Goal: Transaction & Acquisition: Purchase product/service

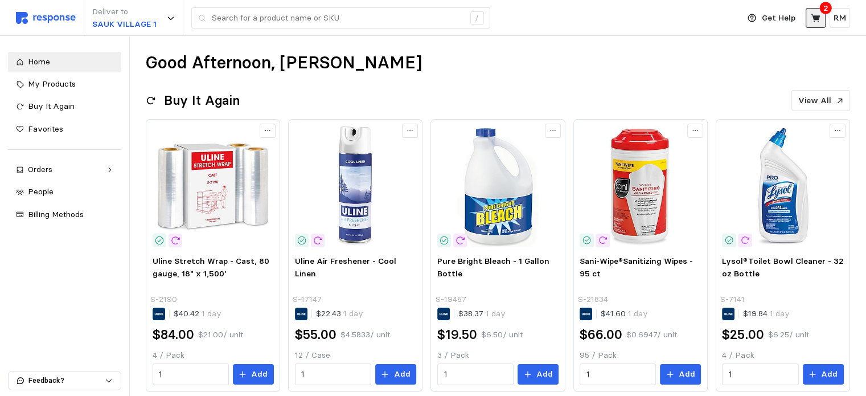
click at [816, 18] on icon at bounding box center [815, 18] width 9 height 8
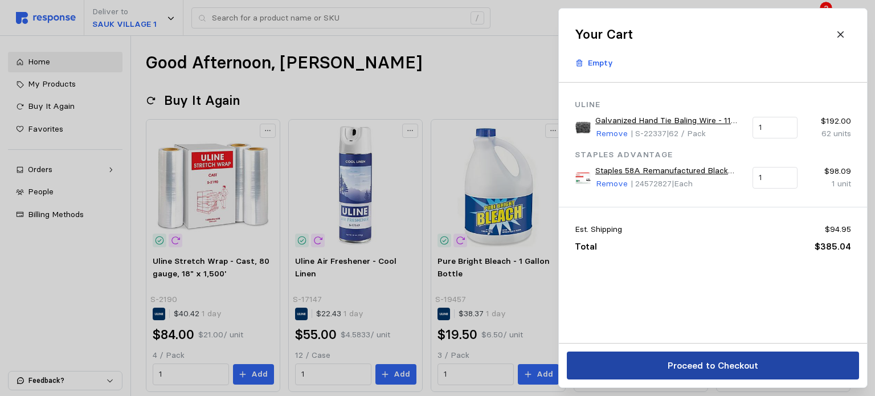
click at [731, 361] on p "Proceed to Checkout" at bounding box center [712, 365] width 91 height 14
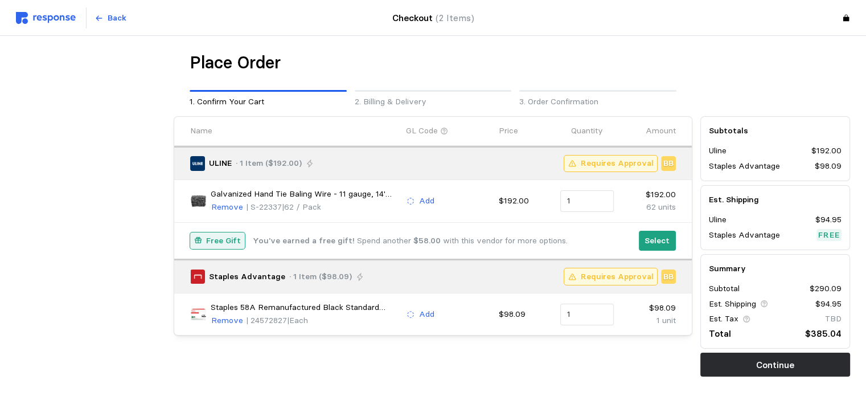
click at [228, 243] on p "Free Gift" at bounding box center [223, 241] width 35 height 13
click at [654, 240] on p "Select" at bounding box center [657, 241] width 25 height 13
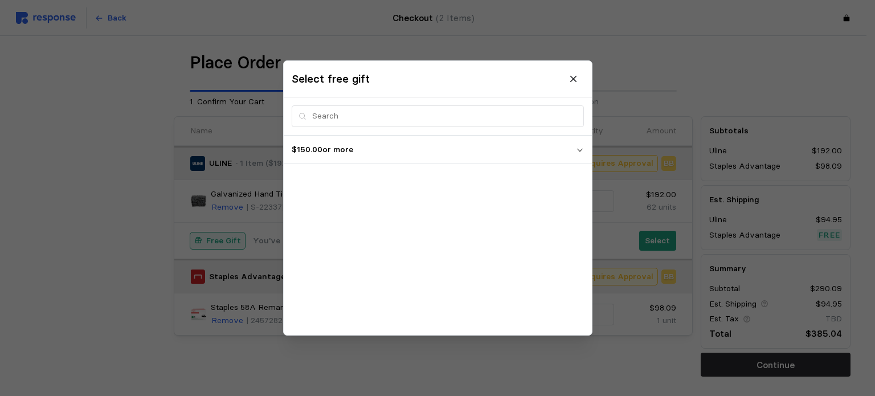
click at [371, 151] on p "$150.00 or more" at bounding box center [434, 150] width 284 height 13
click at [573, 76] on icon at bounding box center [573, 79] width 10 height 10
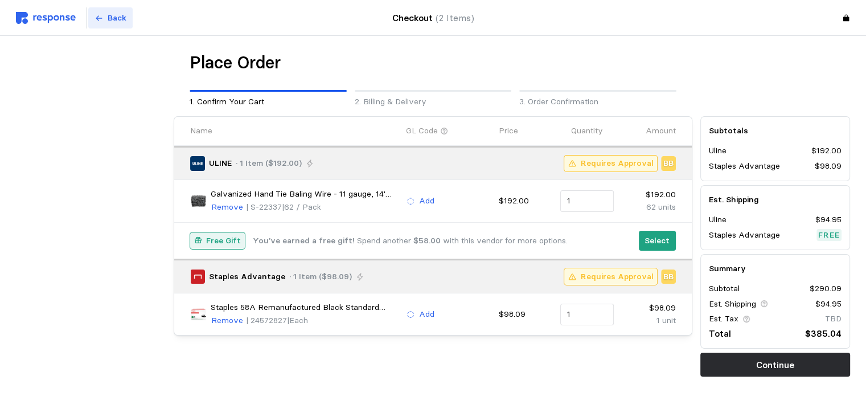
click at [108, 13] on p "Back" at bounding box center [117, 18] width 19 height 13
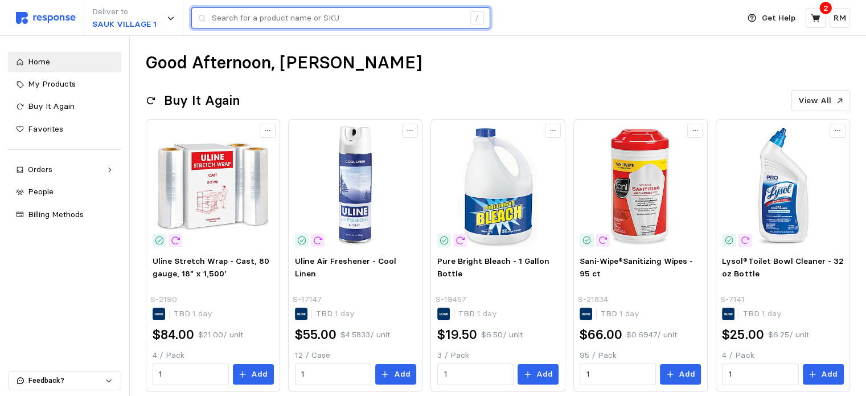
click at [258, 15] on input "text" at bounding box center [338, 18] width 252 height 21
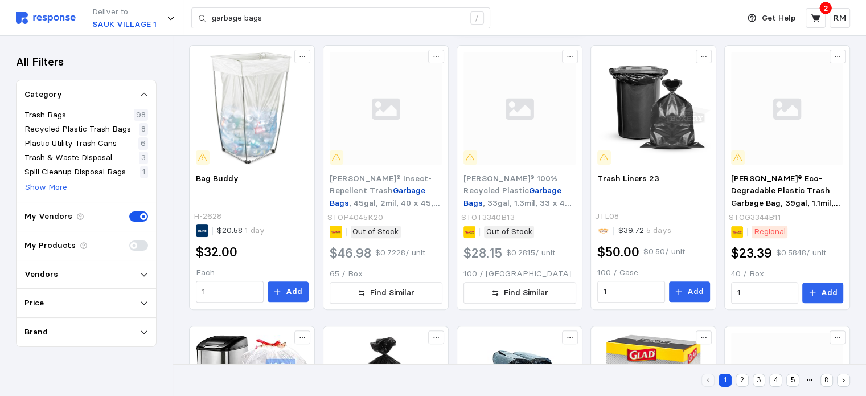
scroll to position [317, 0]
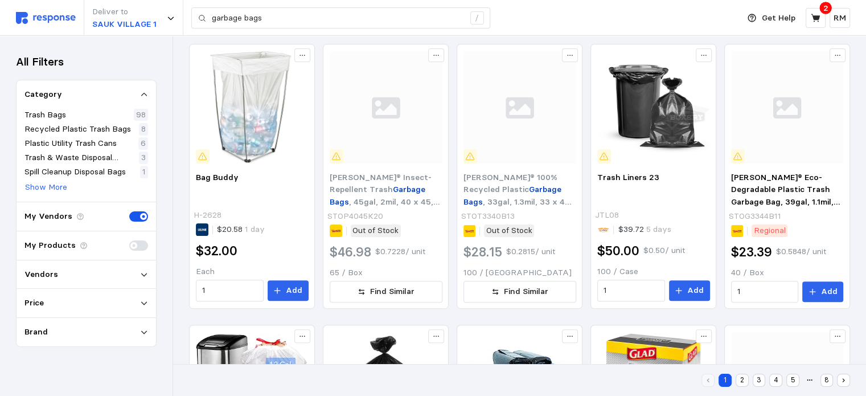
click at [145, 273] on icon at bounding box center [144, 274] width 6 height 3
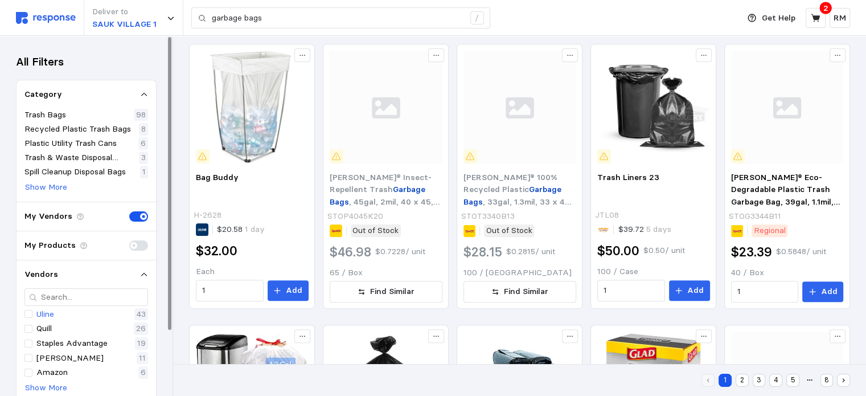
click at [124, 313] on div "Uline 43" at bounding box center [86, 314] width 124 height 13
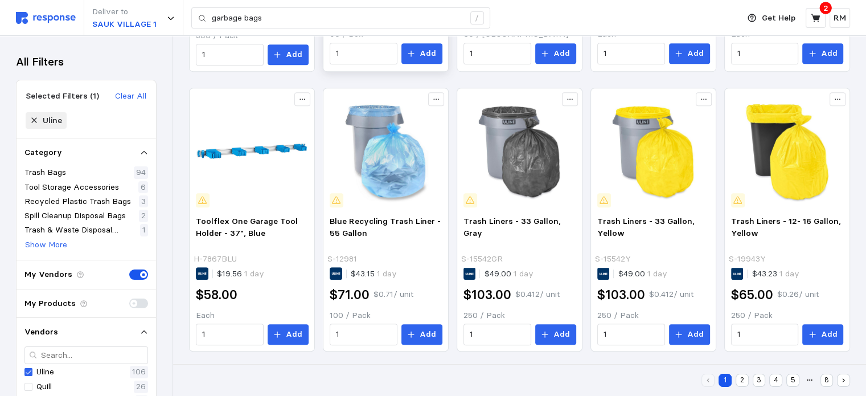
scroll to position [555, 0]
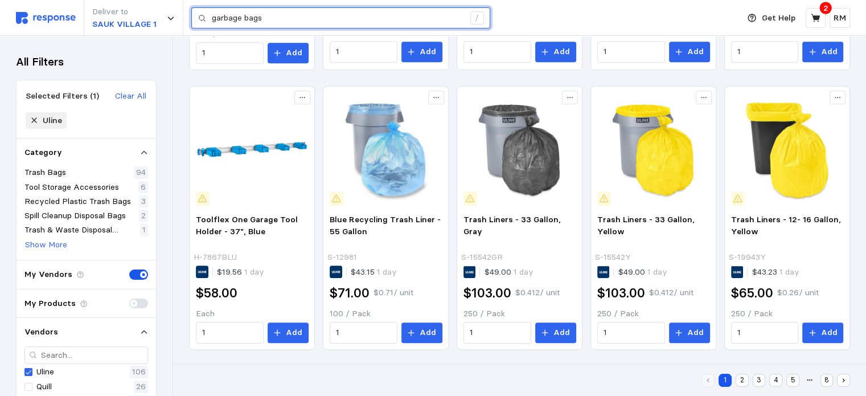
click at [350, 19] on input "garbage bags" at bounding box center [338, 18] width 252 height 21
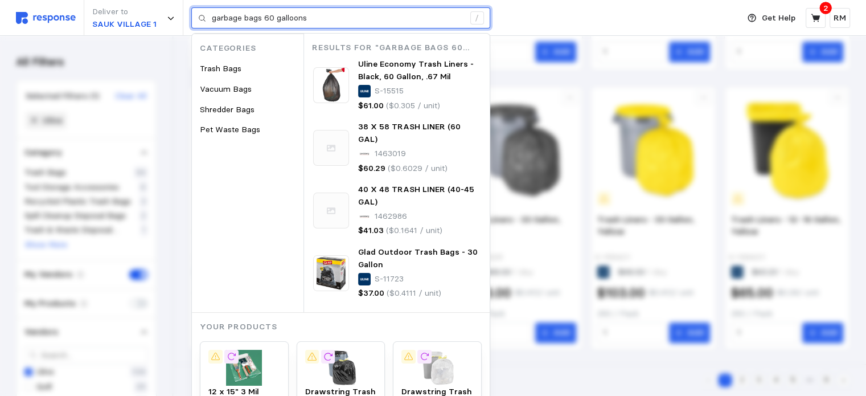
type input "garbage bags 60 galloons"
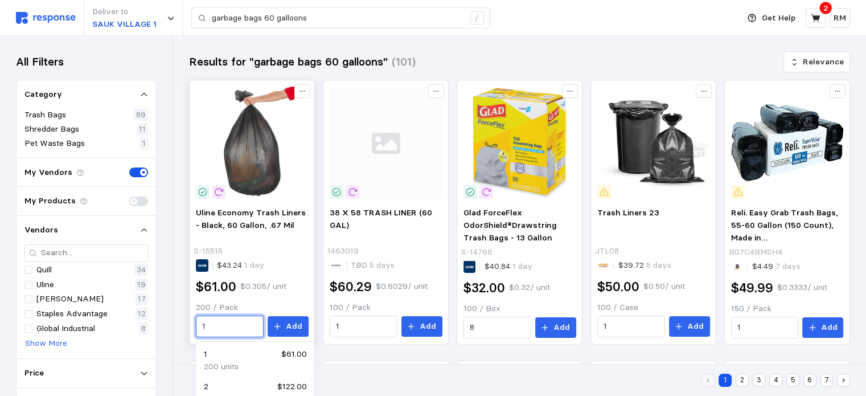
drag, startPoint x: 215, startPoint y: 323, endPoint x: 194, endPoint y: 323, distance: 21.1
click at [194, 323] on div "Uline Economy Trash Liners - Black, 60 Gallon, .67 Mil S-15515 $43.24 1 day $61…" at bounding box center [252, 272] width 121 height 139
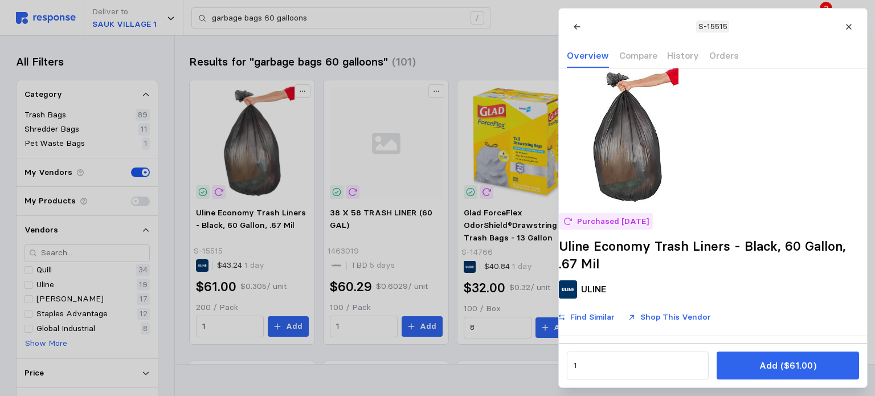
click at [230, 327] on div at bounding box center [437, 198] width 875 height 396
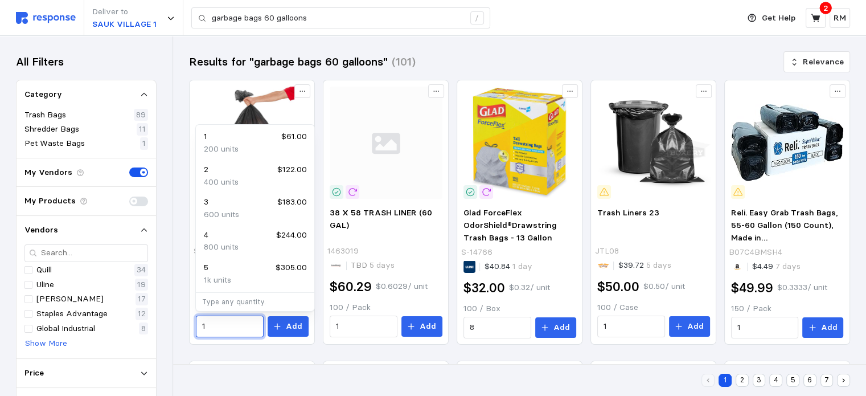
click at [260, 175] on div "2 $122.00" at bounding box center [255, 169] width 103 height 13
type input "2"
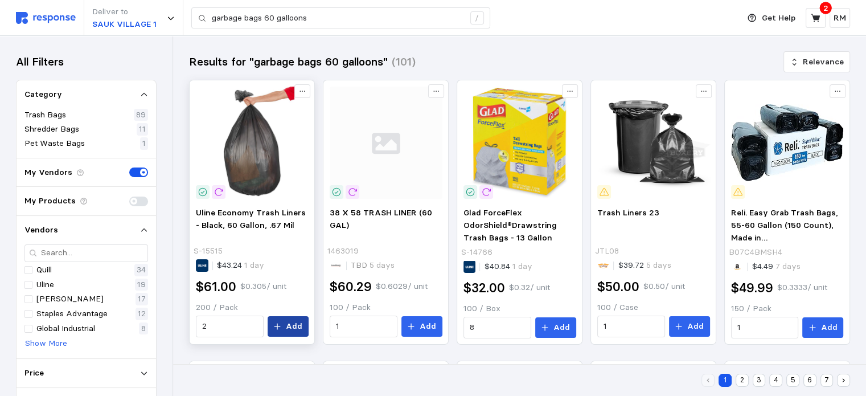
click at [286, 329] on button "Add" at bounding box center [288, 326] width 41 height 21
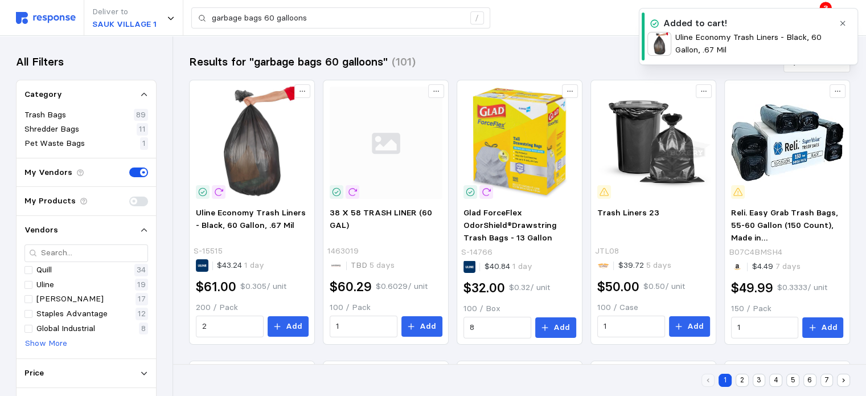
click at [707, 35] on p "Uline Economy Trash Liners - Black, 60 Gallon, .67 Mil" at bounding box center [754, 43] width 158 height 24
click at [842, 21] on icon "button" at bounding box center [843, 23] width 8 height 8
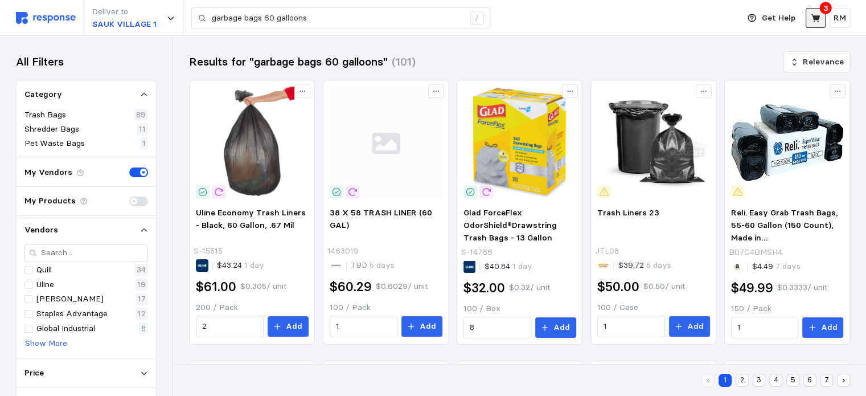
click at [822, 20] on button at bounding box center [816, 18] width 20 height 20
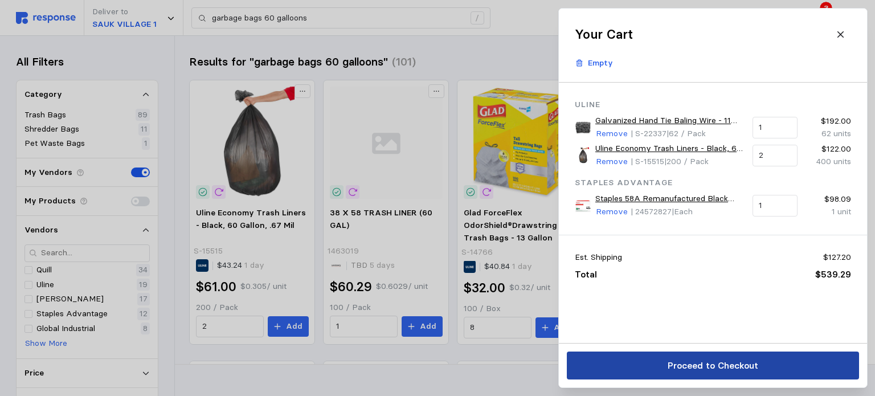
click at [681, 368] on p "Proceed to Checkout" at bounding box center [712, 365] width 91 height 14
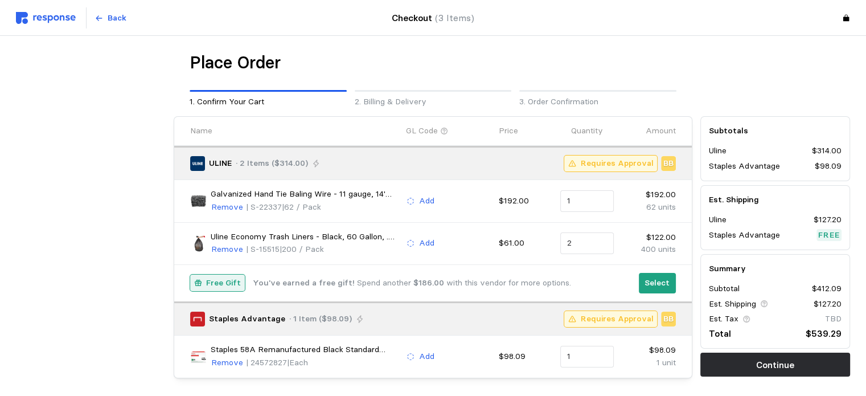
click at [661, 292] on div "Select" at bounding box center [657, 283] width 45 height 28
click at [654, 281] on p "Select" at bounding box center [657, 283] width 25 height 13
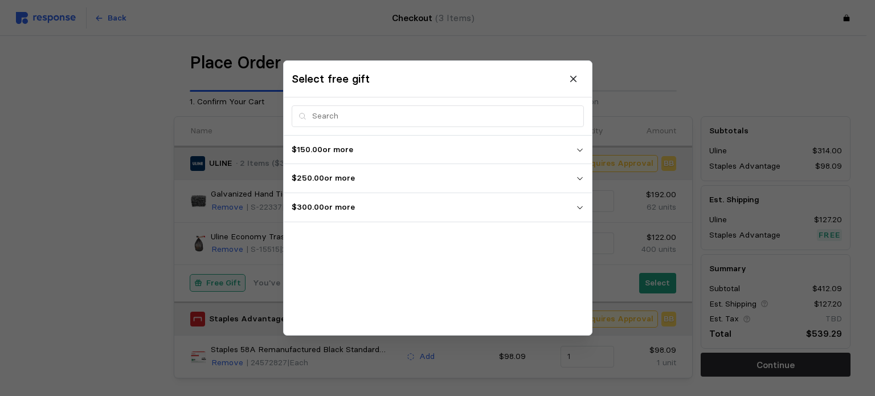
click at [426, 206] on p "$300.00 or more" at bounding box center [434, 207] width 284 height 13
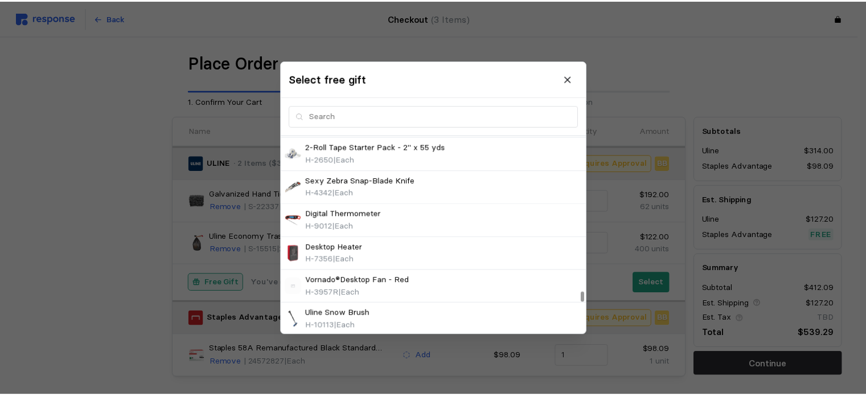
scroll to position [4572, 0]
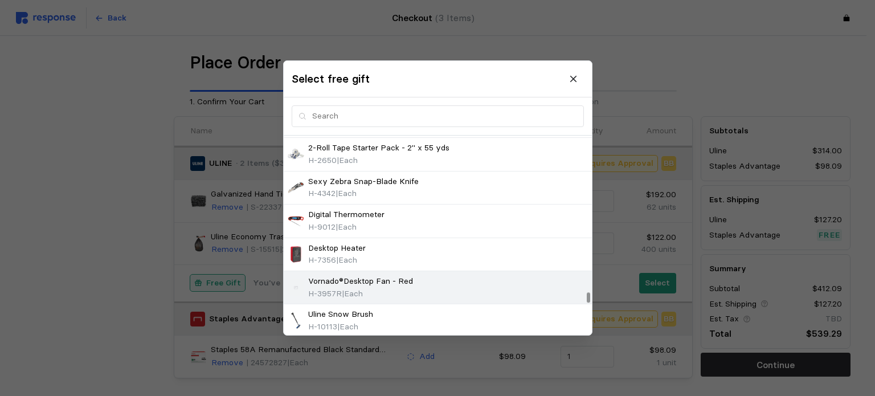
click at [440, 275] on div "Vornado®Desktop Fan - Red H-3957R | Each" at bounding box center [438, 287] width 300 height 24
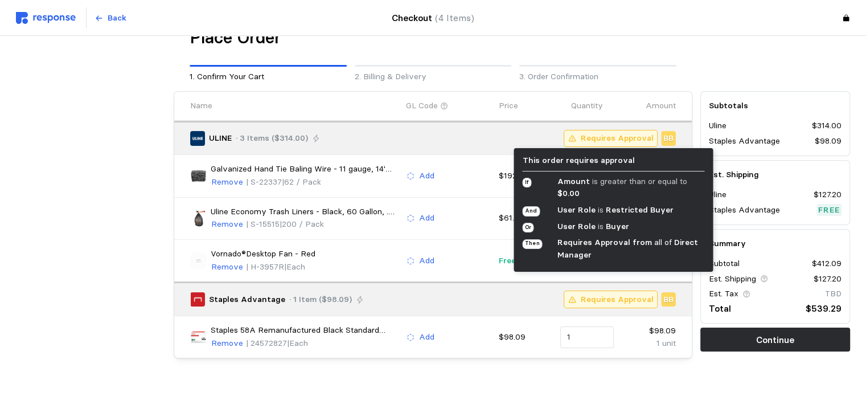
scroll to position [49, 0]
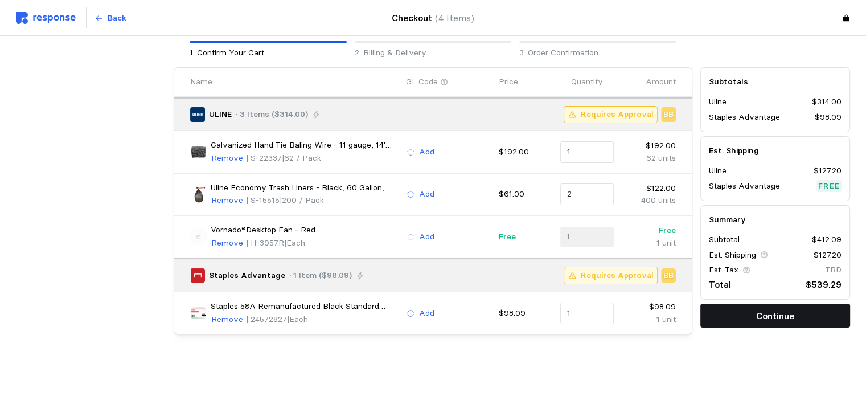
click at [740, 314] on button "Continue" at bounding box center [776, 316] width 150 height 24
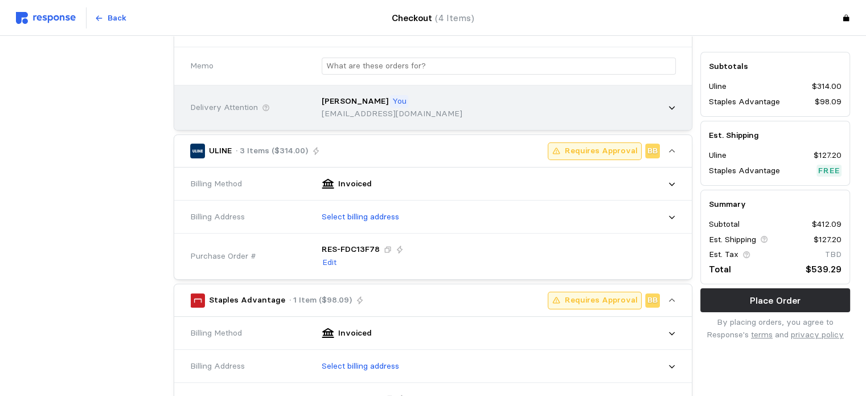
scroll to position [198, 0]
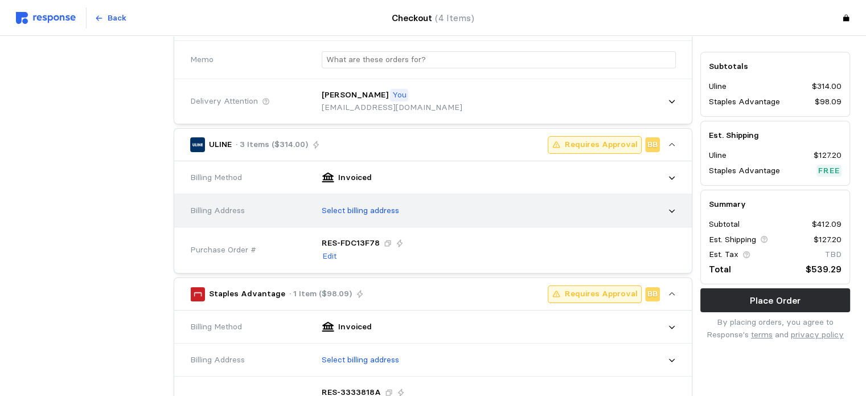
click at [591, 216] on div "Select billing address" at bounding box center [495, 210] width 362 height 28
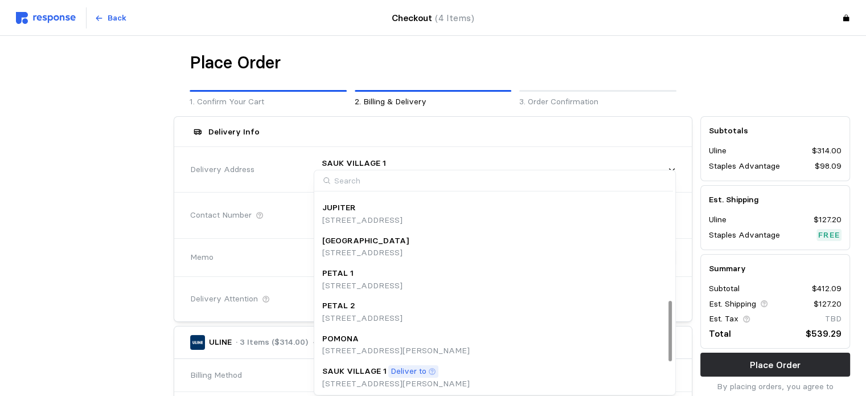
scroll to position [353, 0]
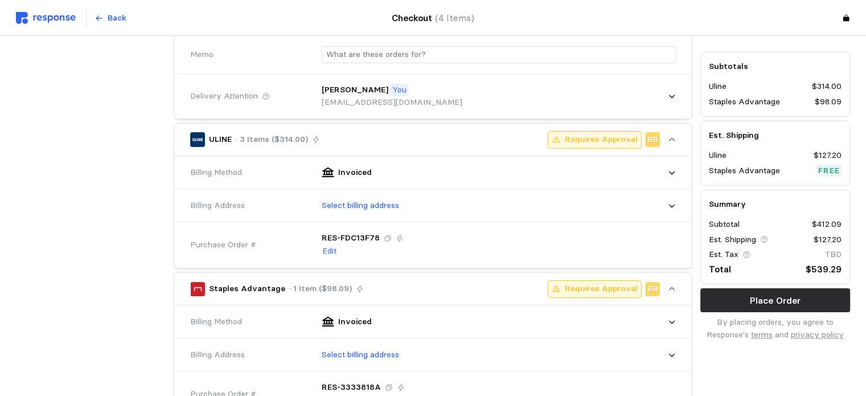
scroll to position [207, 0]
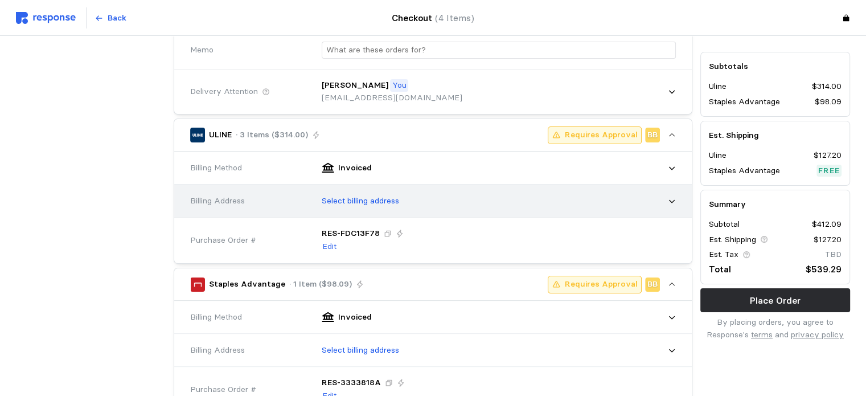
click at [421, 204] on div "Select billing address" at bounding box center [495, 201] width 362 height 28
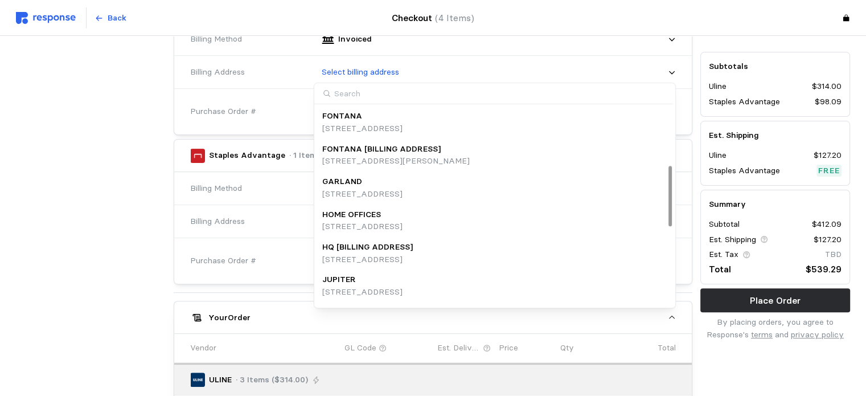
scroll to position [195, 0]
click at [556, 251] on div "HQ [BILLING ADDRESS] [STREET_ADDRESS]" at bounding box center [494, 254] width 345 height 24
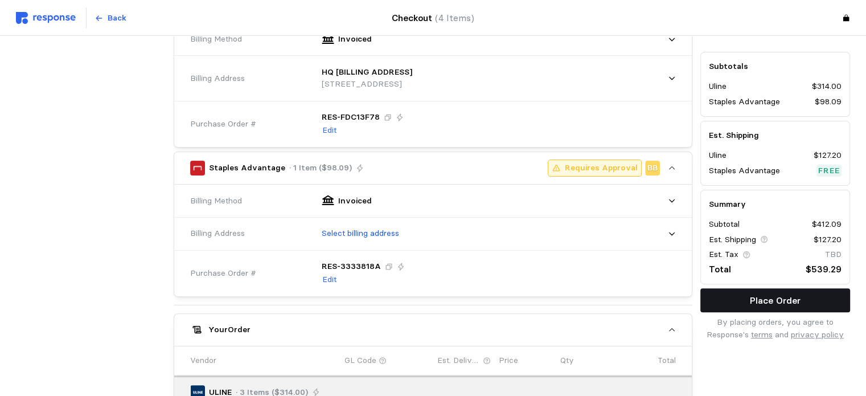
click at [736, 303] on button "Place Order" at bounding box center [776, 301] width 150 height 24
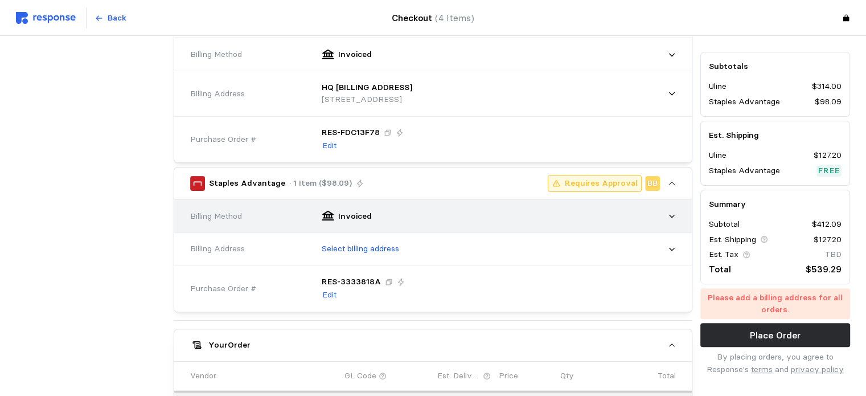
scroll to position [322, 0]
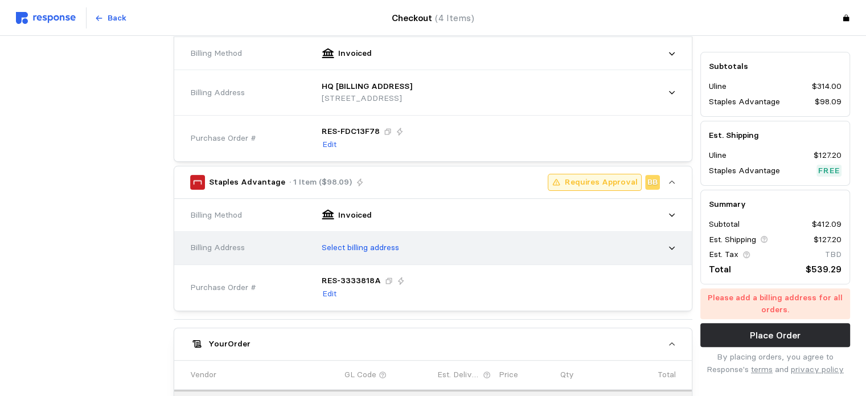
click at [555, 239] on div "Select billing address" at bounding box center [495, 248] width 362 height 28
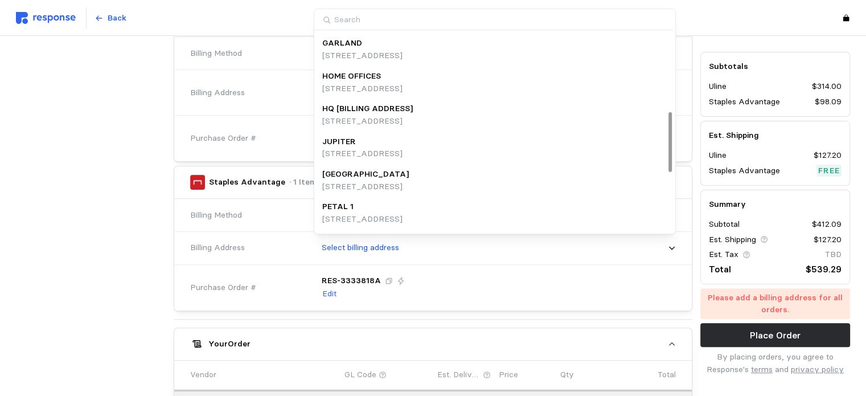
scroll to position [260, 0]
click at [413, 116] on p "[STREET_ADDRESS]" at bounding box center [367, 122] width 91 height 13
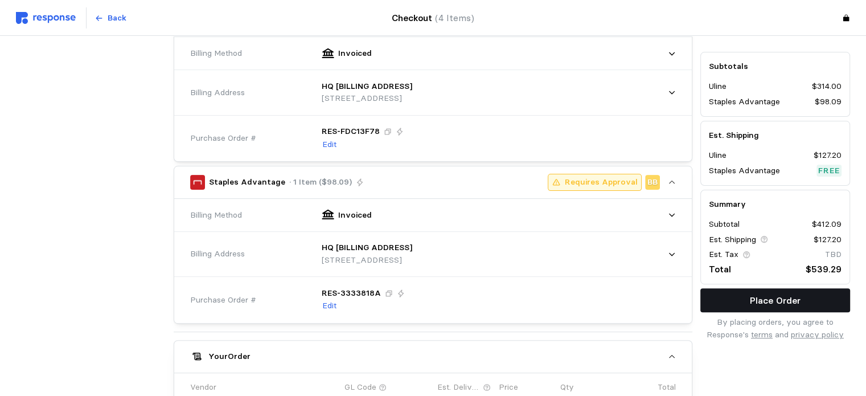
click at [724, 304] on button "Place Order" at bounding box center [776, 301] width 150 height 24
